Goal: Find specific page/section: Find specific page/section

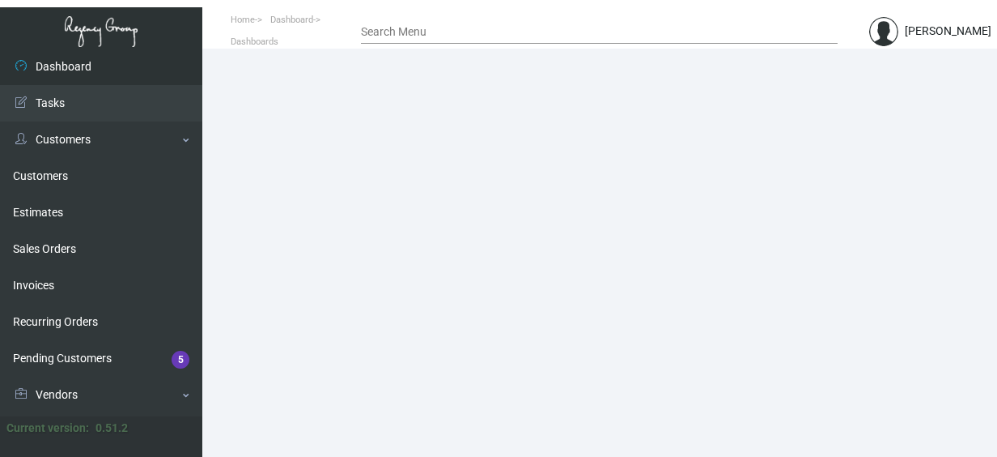
scroll to position [321, 0]
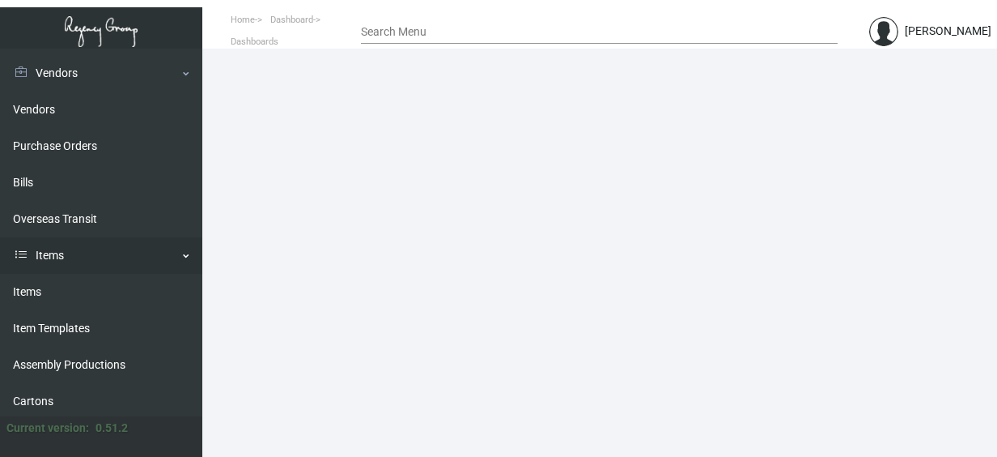
click at [83, 253] on link "Items" at bounding box center [101, 255] width 202 height 36
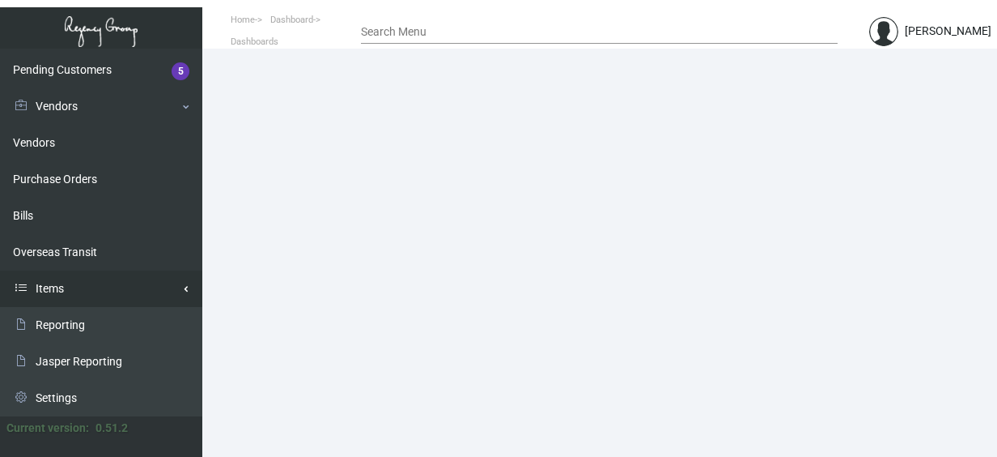
scroll to position [288, 0]
click at [50, 295] on link "Items" at bounding box center [101, 288] width 202 height 36
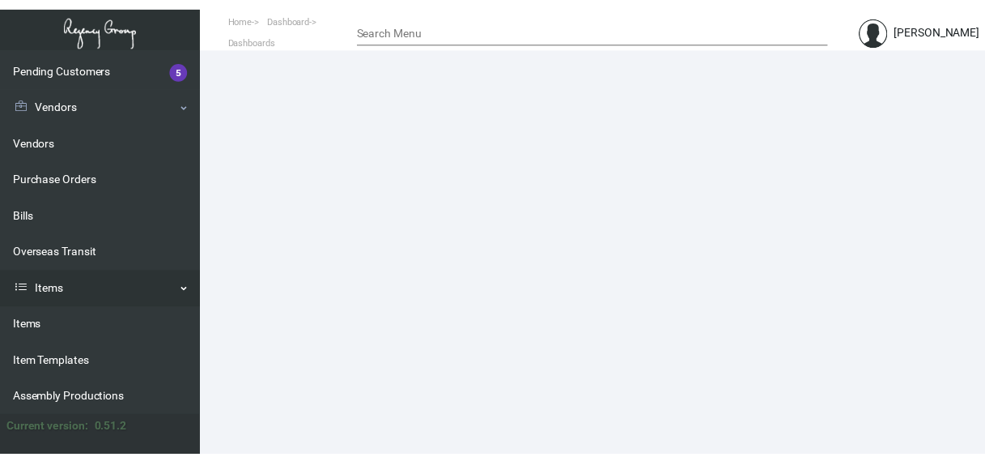
scroll to position [321, 0]
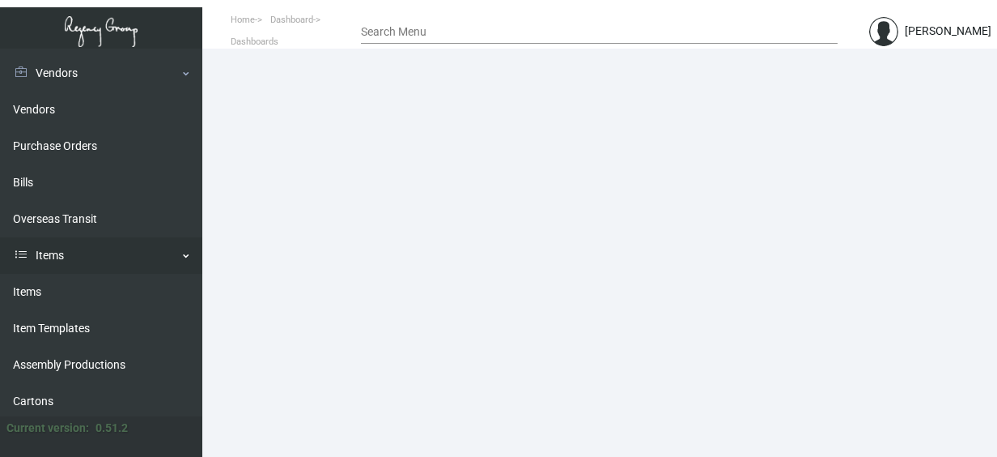
click at [50, 295] on link "Items" at bounding box center [101, 292] width 202 height 36
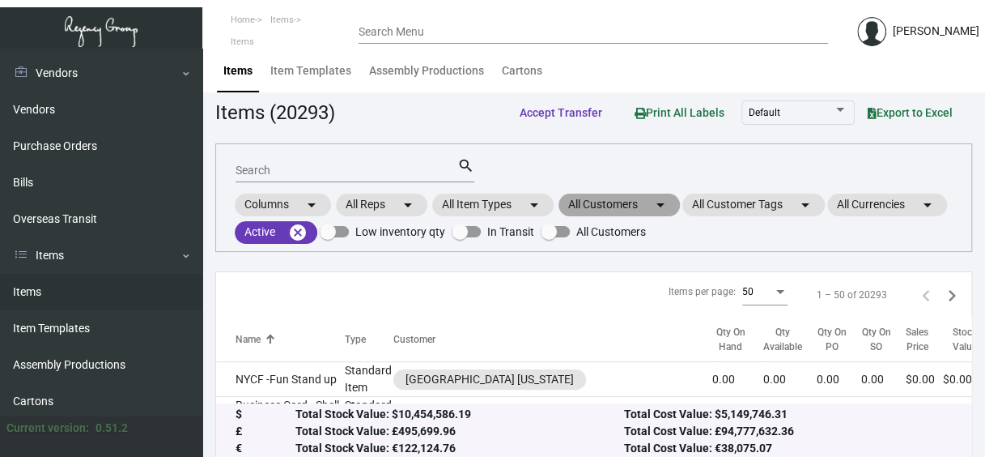
click at [601, 199] on mat-chip "All Customers arrow_drop_down" at bounding box center [619, 204] width 121 height 23
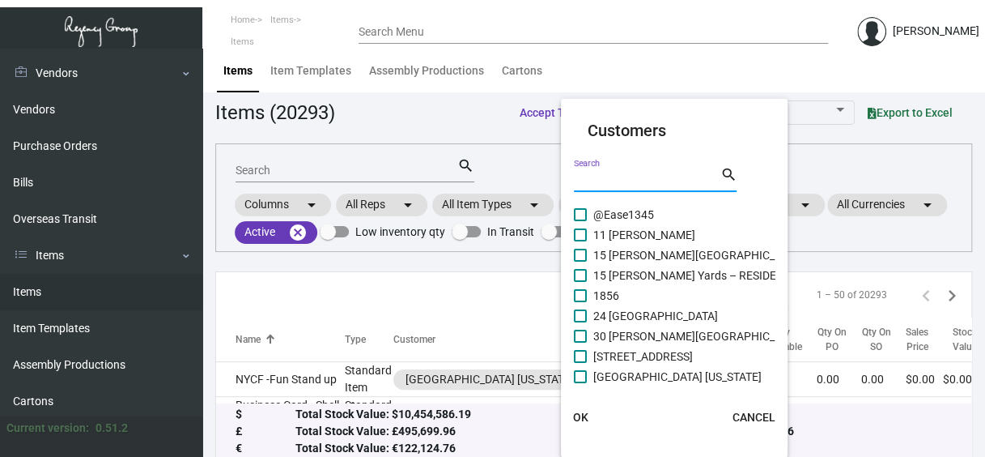
click at [627, 183] on input "Search" at bounding box center [647, 179] width 146 height 13
type input "the boca"
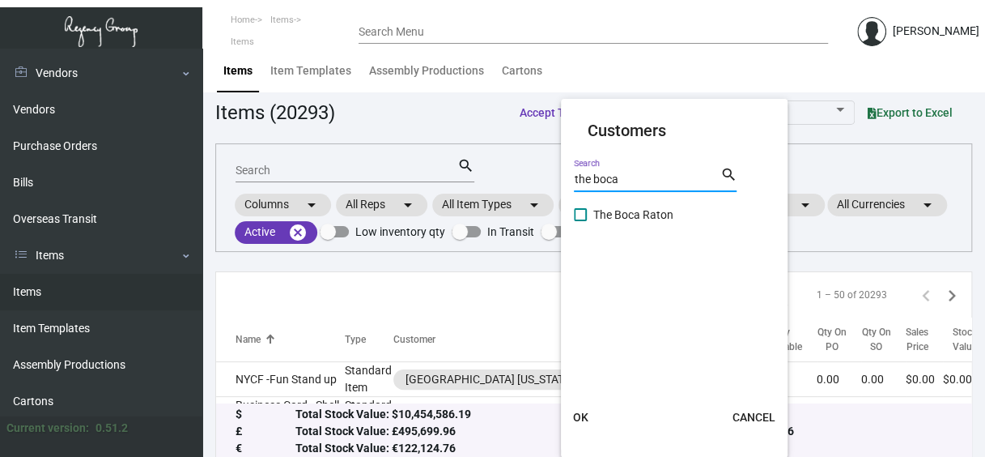
click at [578, 211] on span at bounding box center [580, 214] width 13 height 13
click at [580, 221] on input "The Boca Raton" at bounding box center [580, 221] width 1 height 1
checkbox input "true"
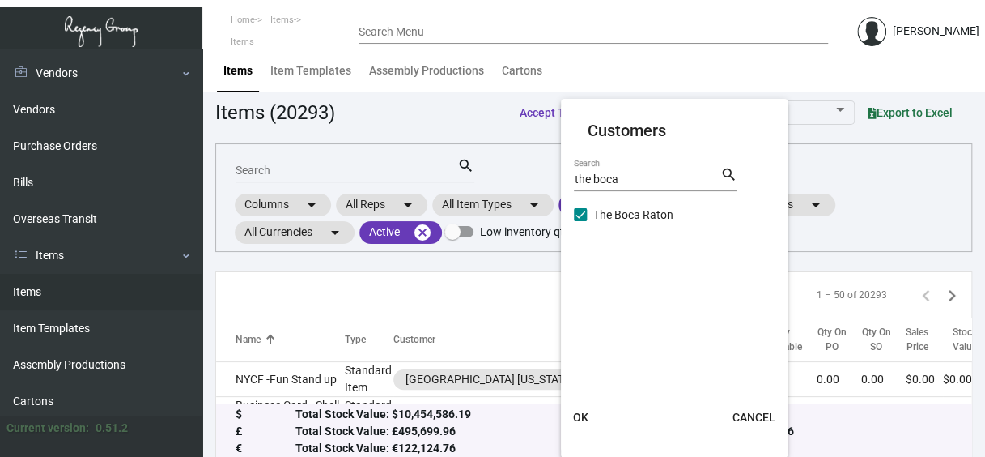
click at [585, 421] on span "OK" at bounding box center [580, 416] width 15 height 13
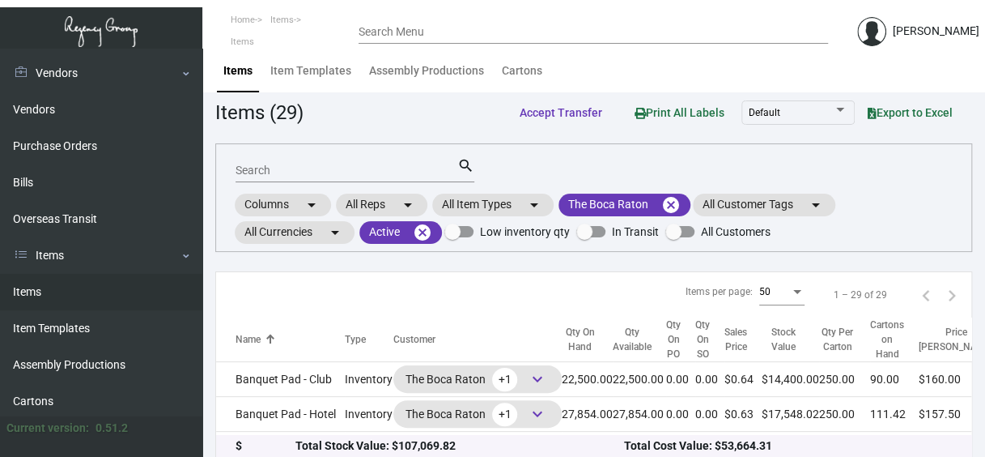
click at [325, 171] on input "Search" at bounding box center [347, 170] width 222 height 13
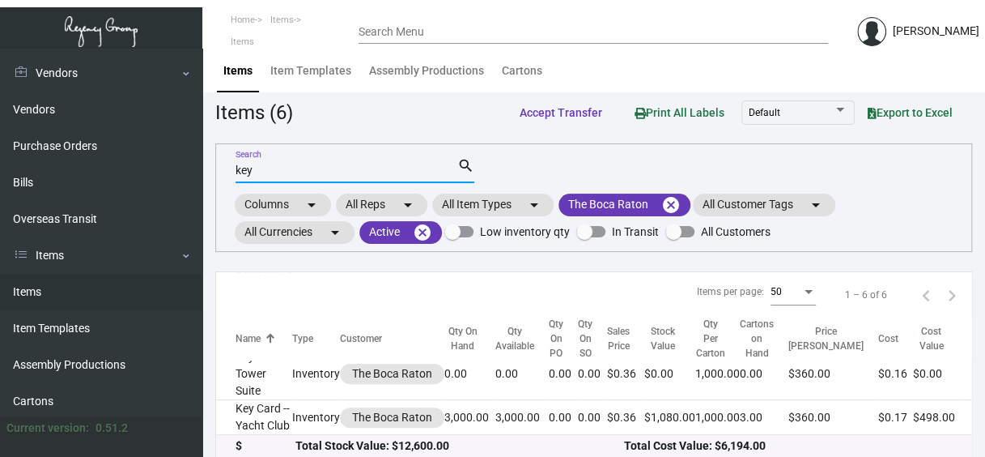
scroll to position [180, 0]
type input "key s"
